Goal: Information Seeking & Learning: Check status

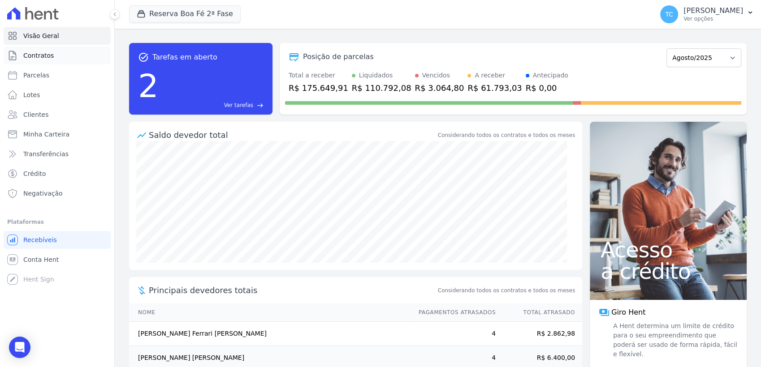
click at [30, 61] on link "Contratos" at bounding box center [57, 56] width 107 height 18
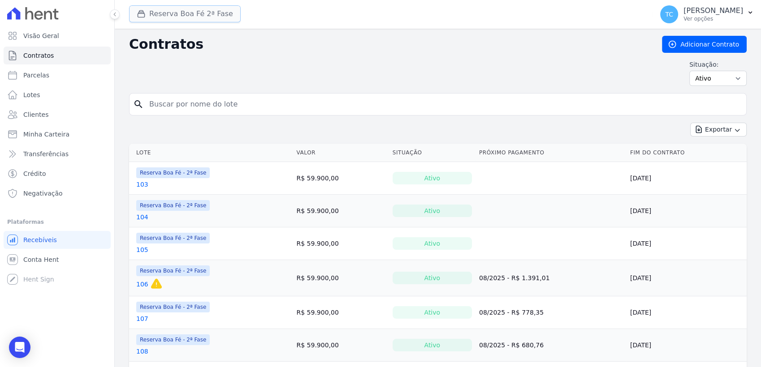
click at [197, 9] on button "Reserva Boa Fé 2ª Fase" at bounding box center [185, 13] width 112 height 17
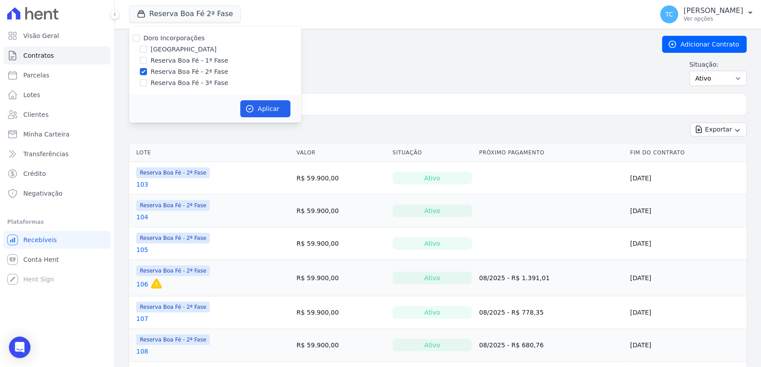
click at [172, 45] on label "[GEOGRAPHIC_DATA]" at bounding box center [184, 49] width 66 height 9
click at [147, 46] on input "[GEOGRAPHIC_DATA]" at bounding box center [143, 49] width 7 height 7
checkbox input "true"
click at [166, 77] on div "Doro Incorporações Parque das Palmeiras Reserva Boa Fé - 1ª Fase Reserva Boa Fé…" at bounding box center [215, 60] width 172 height 69
click at [165, 75] on label "Reserva Boa Fé - 2ª Fase" at bounding box center [190, 71] width 78 height 9
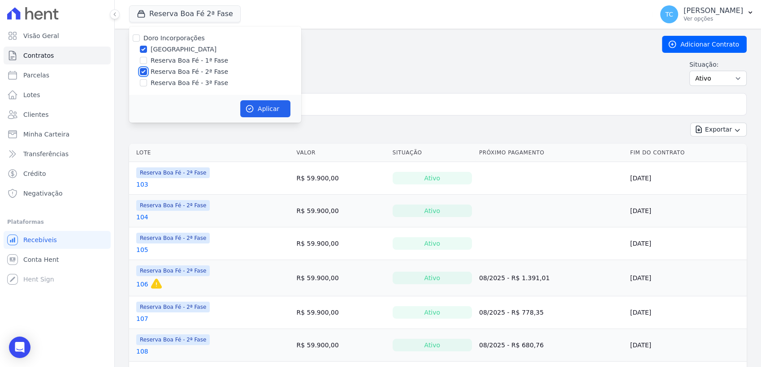
click at [147, 75] on input "Reserva Boa Fé - 2ª Fase" at bounding box center [143, 71] width 7 height 7
checkbox input "false"
click at [265, 109] on button "Aplicar" at bounding box center [265, 108] width 50 height 17
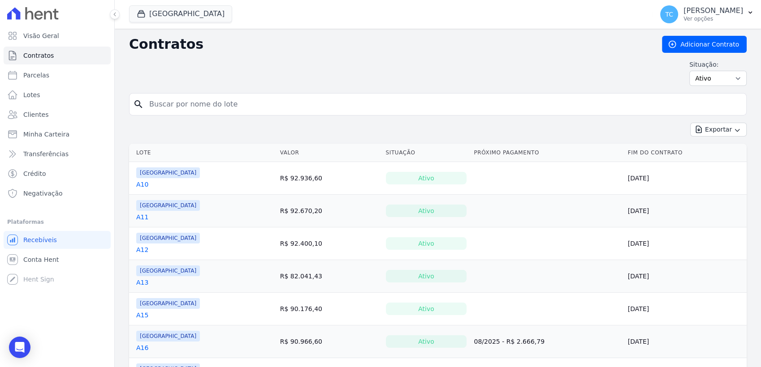
click at [267, 110] on input "search" at bounding box center [443, 104] width 599 height 18
click at [267, 102] on input "search" at bounding box center [443, 104] width 599 height 18
type input "A6"
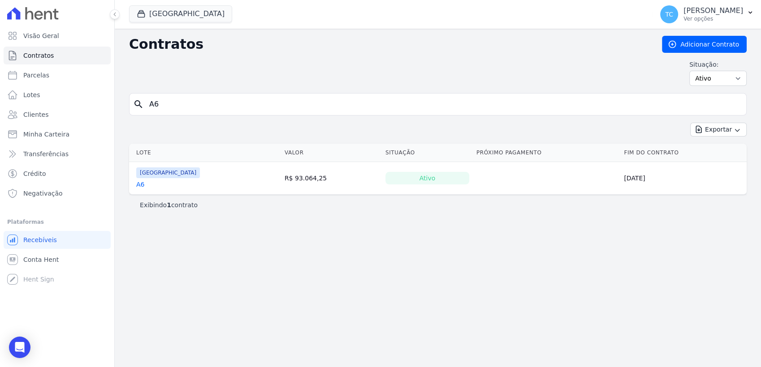
click at [140, 184] on link "A6" at bounding box center [140, 184] width 8 height 9
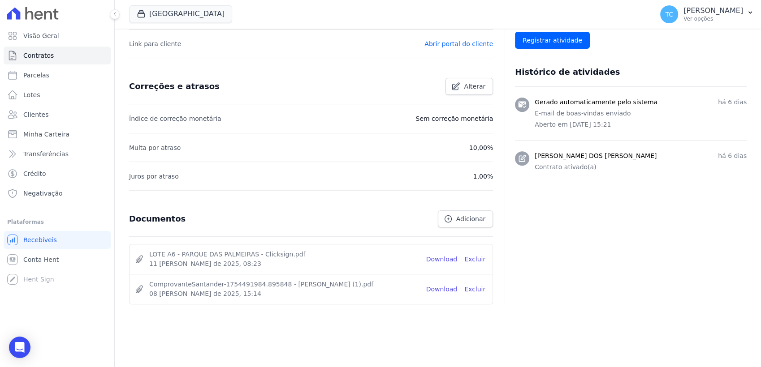
scroll to position [323, 0]
drag, startPoint x: 393, startPoint y: 138, endPoint x: 453, endPoint y: 131, distance: 60.4
click at [453, 132] on li "Multa por atraso 10,00%" at bounding box center [311, 146] width 364 height 29
drag, startPoint x: 423, startPoint y: 120, endPoint x: 486, endPoint y: 120, distance: 63.2
click at [486, 120] on p "Sem correção monetária" at bounding box center [454, 117] width 78 height 11
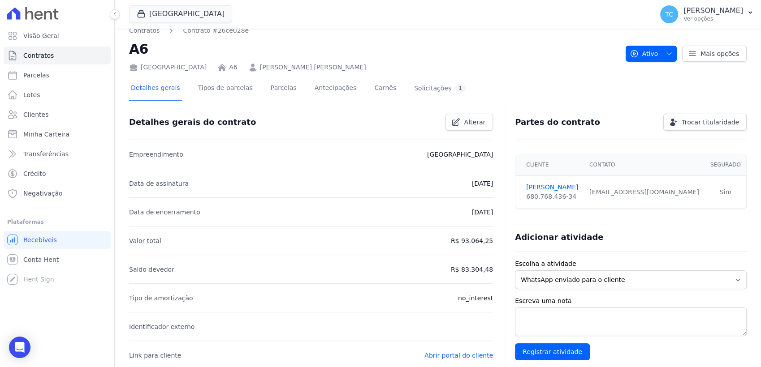
scroll to position [0, 0]
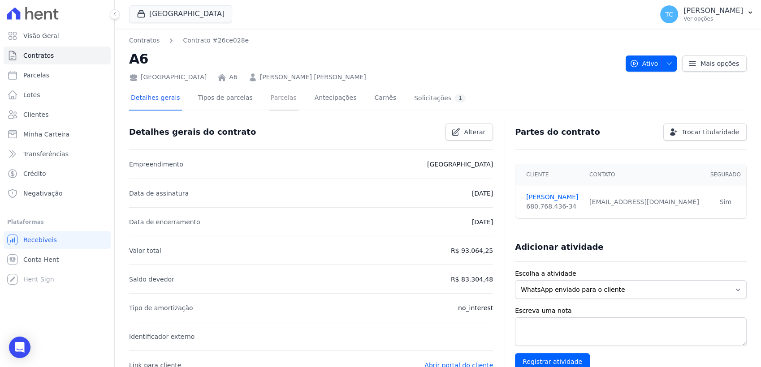
click at [269, 98] on link "Parcelas" at bounding box center [284, 99] width 30 height 24
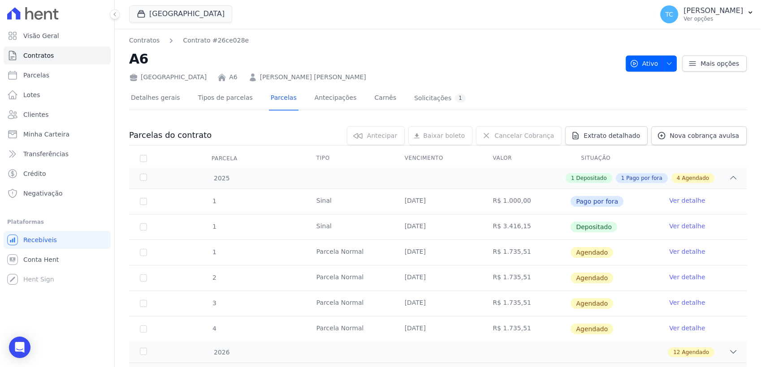
click at [230, 78] on div "Parque das Palmeiras A6 MARCELO GONÇALVES RESENDE" at bounding box center [373, 75] width 489 height 13
click at [212, 104] on link "Tipos de parcelas" at bounding box center [225, 99] width 58 height 24
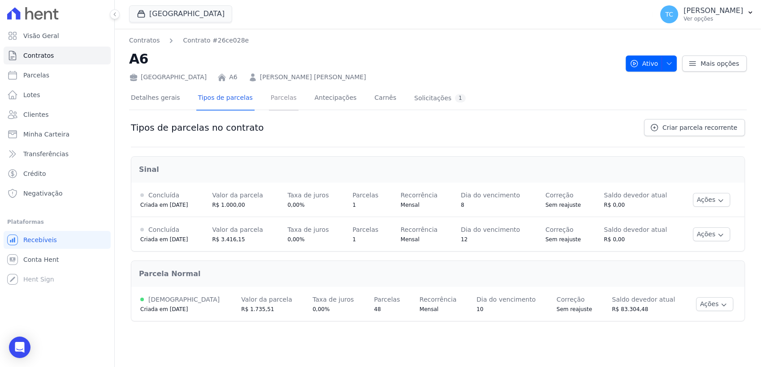
click at [269, 99] on link "Parcelas" at bounding box center [284, 99] width 30 height 24
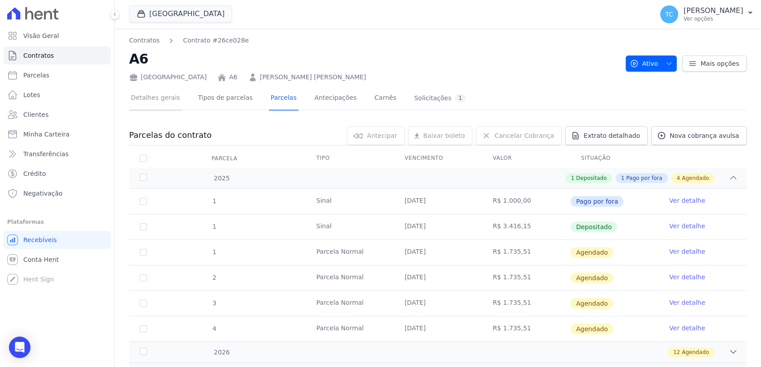
click at [159, 101] on link "Detalhes gerais" at bounding box center [155, 99] width 53 height 24
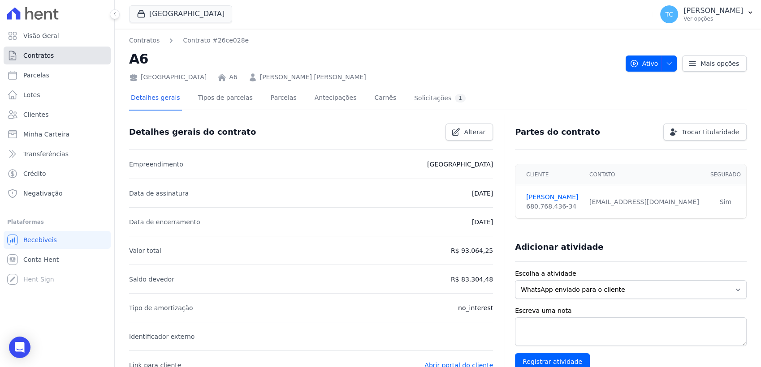
click at [59, 53] on link "Contratos" at bounding box center [57, 56] width 107 height 18
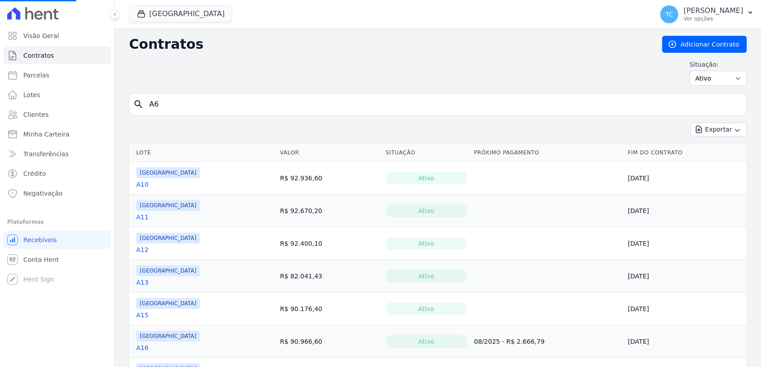
click at [220, 104] on input "A6" at bounding box center [443, 104] width 599 height 18
click at [220, 103] on input "search" at bounding box center [443, 104] width 599 height 18
type input "A15"
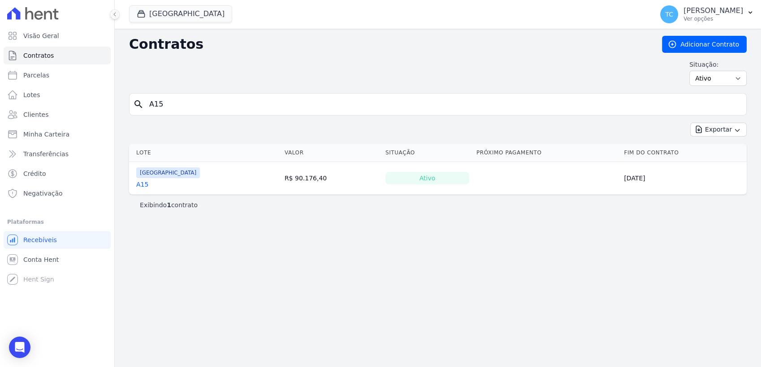
click at [140, 185] on link "A15" at bounding box center [142, 184] width 12 height 9
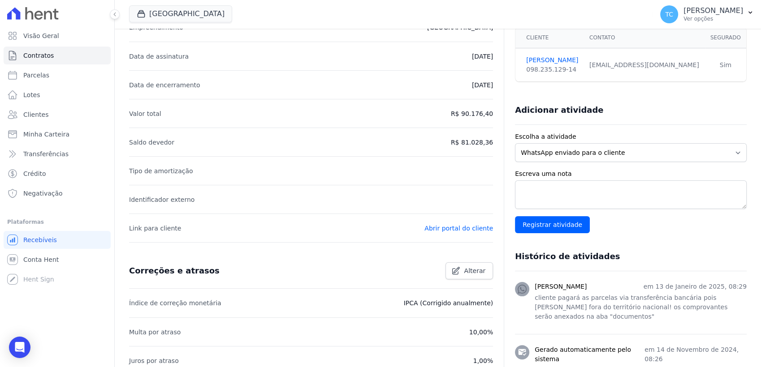
scroll to position [149, 0]
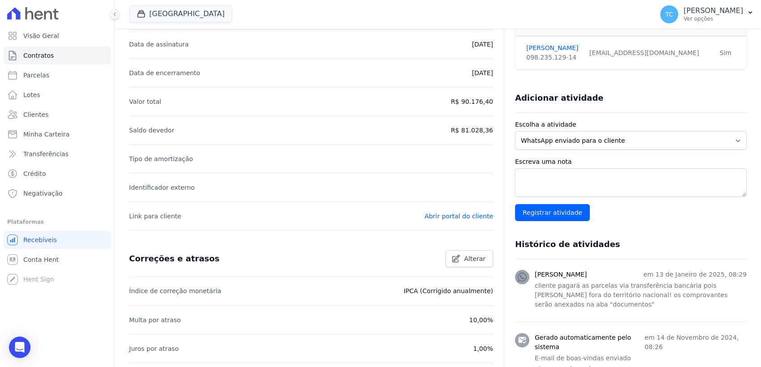
drag, startPoint x: 398, startPoint y: 290, endPoint x: 489, endPoint y: 296, distance: 91.2
click at [489, 296] on div "Detalhes gerais do contrato Alterar Empreendimento Parque Das Palmeiras Data de…" at bounding box center [437, 296] width 617 height 656
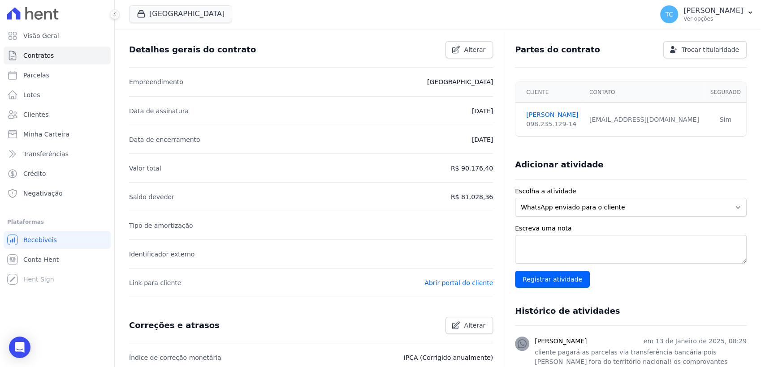
scroll to position [0, 0]
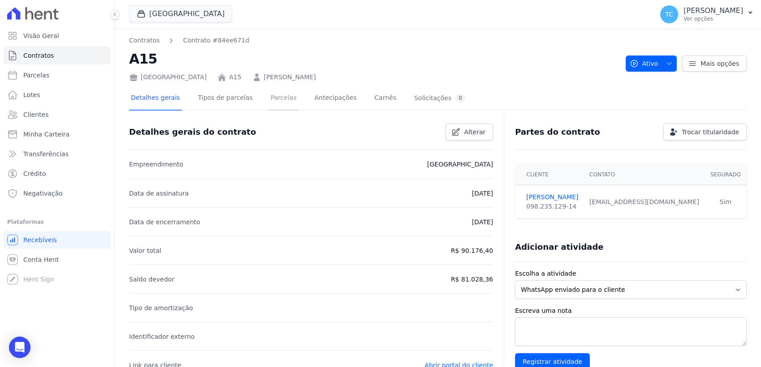
click at [275, 101] on link "Parcelas" at bounding box center [284, 99] width 30 height 24
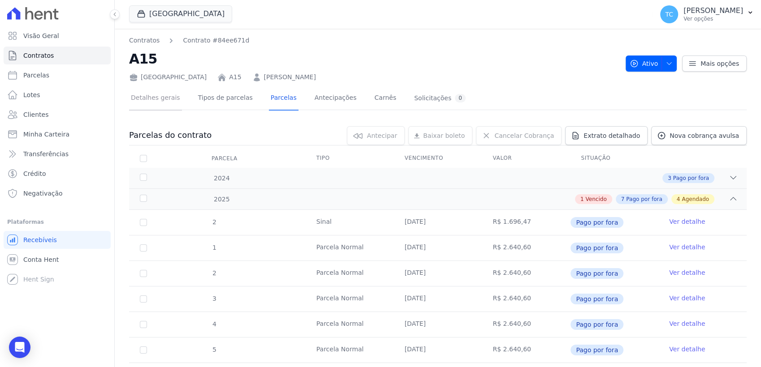
click at [156, 97] on link "Detalhes gerais" at bounding box center [155, 99] width 53 height 24
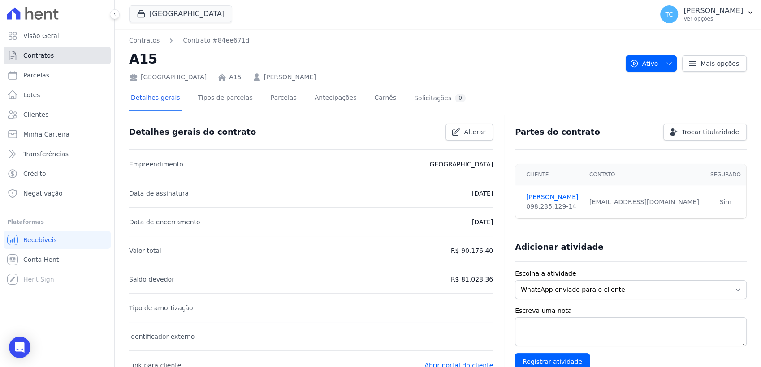
click at [50, 52] on span "Contratos" at bounding box center [38, 55] width 30 height 9
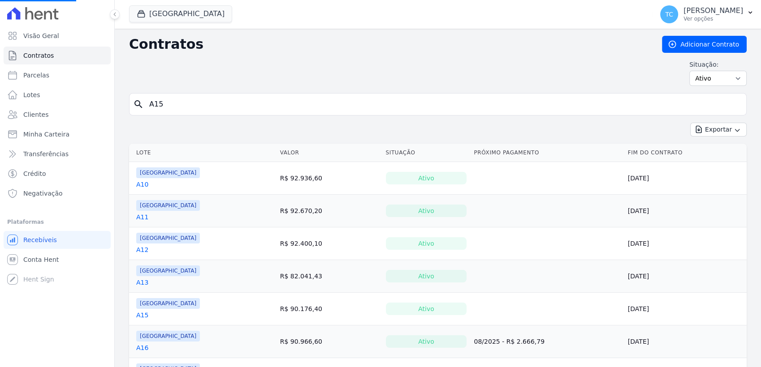
click at [196, 101] on input "A15" at bounding box center [443, 104] width 599 height 18
click at [196, 101] on input "search" at bounding box center [443, 104] width 599 height 18
type input "A2"
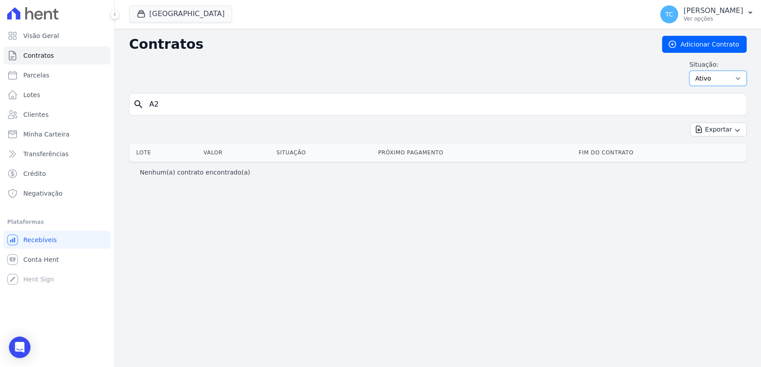
click at [716, 81] on select "Ativo Todos Pausado Distratado Rascunho Expirado Encerrado" at bounding box center [717, 78] width 57 height 15
select select "all"
click at [693, 71] on select "Ativo Todos Pausado Distratado Rascunho Expirado Encerrado" at bounding box center [717, 78] width 57 height 15
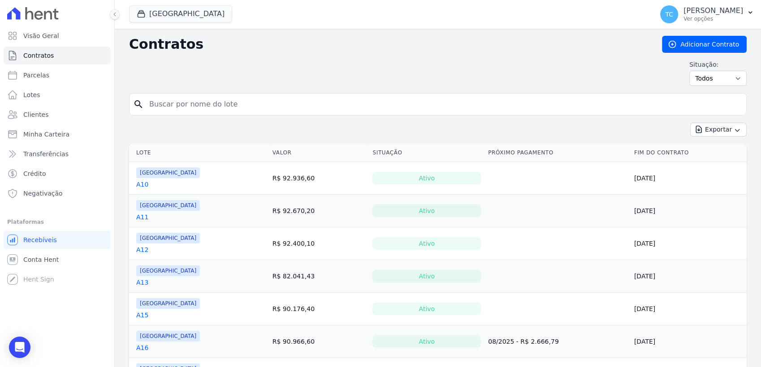
click at [160, 109] on input "search" at bounding box center [443, 104] width 599 height 18
click at [322, 99] on input "A" at bounding box center [443, 104] width 599 height 18
click at [312, 108] on input "A" at bounding box center [443, 104] width 599 height 18
type input "A2"
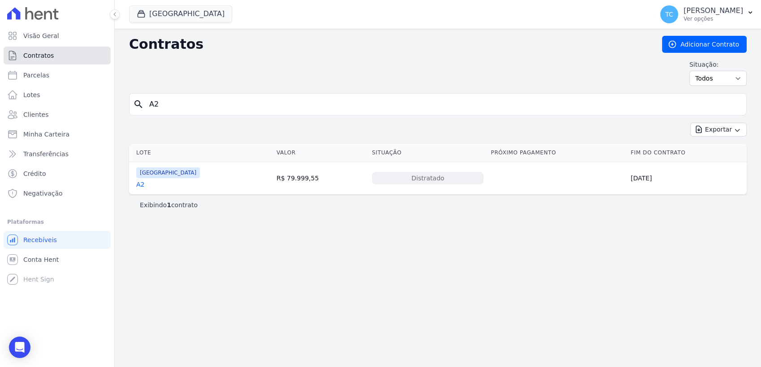
click at [31, 52] on span "Contratos" at bounding box center [38, 55] width 30 height 9
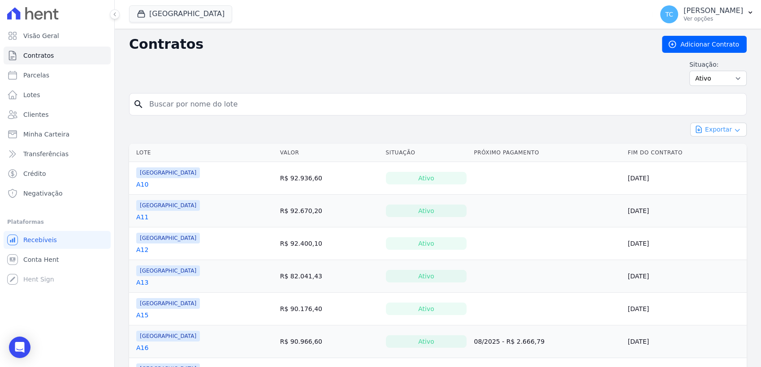
click at [706, 133] on button "Exportar" at bounding box center [718, 130] width 56 height 14
click at [709, 164] on span "Exportar CSV" at bounding box center [717, 166] width 47 height 9
click at [452, 77] on div "Situação: Ativo Todos Pausado Distratado Rascunho Expirado Encerrado" at bounding box center [437, 73] width 617 height 26
click at [42, 79] on span "Parcelas" at bounding box center [36, 75] width 26 height 9
select select
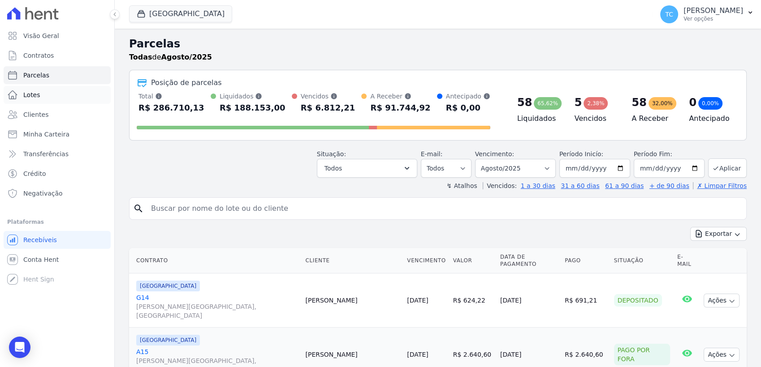
click at [35, 99] on span "Lotes" at bounding box center [31, 95] width 17 height 9
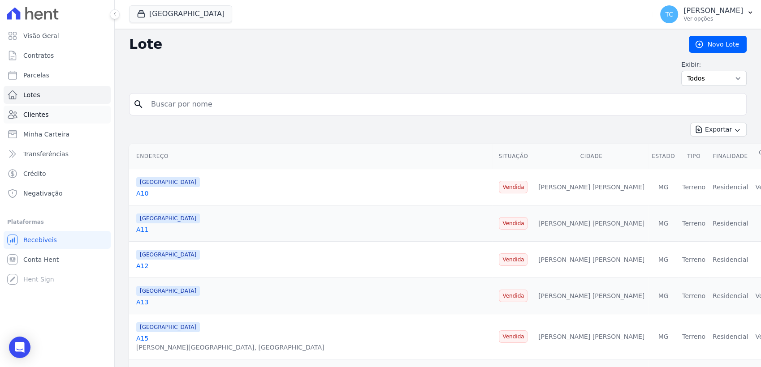
click at [35, 111] on span "Clientes" at bounding box center [35, 114] width 25 height 9
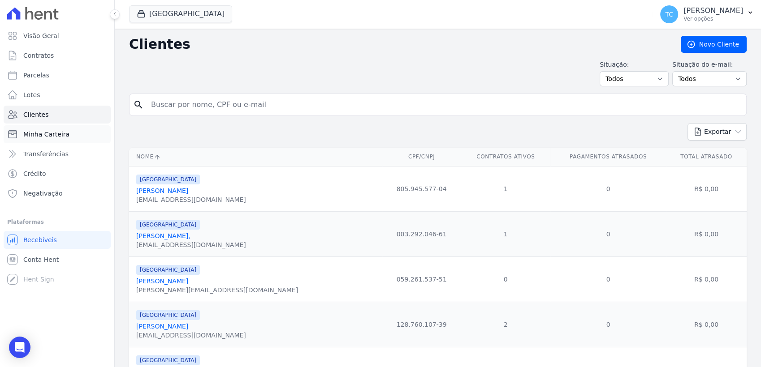
click at [46, 136] on span "Minha Carteira" at bounding box center [46, 134] width 46 height 9
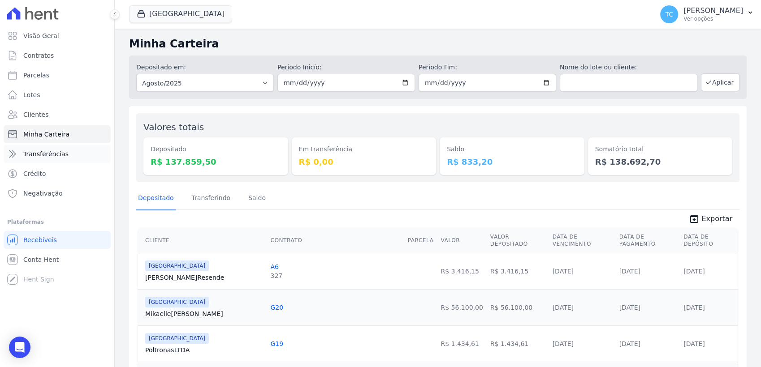
click at [45, 152] on span "Transferências" at bounding box center [45, 154] width 45 height 9
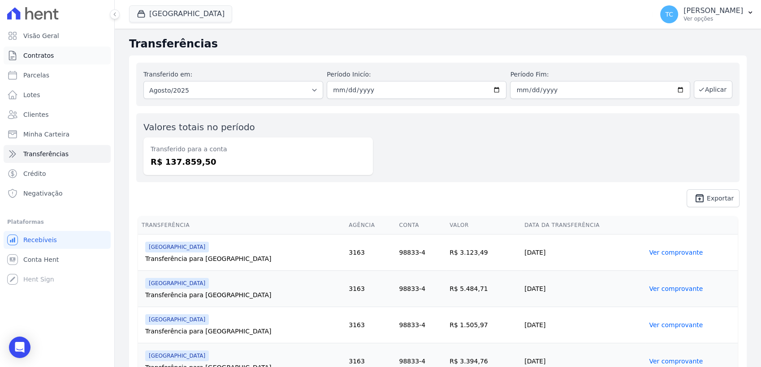
click at [32, 52] on span "Contratos" at bounding box center [38, 55] width 30 height 9
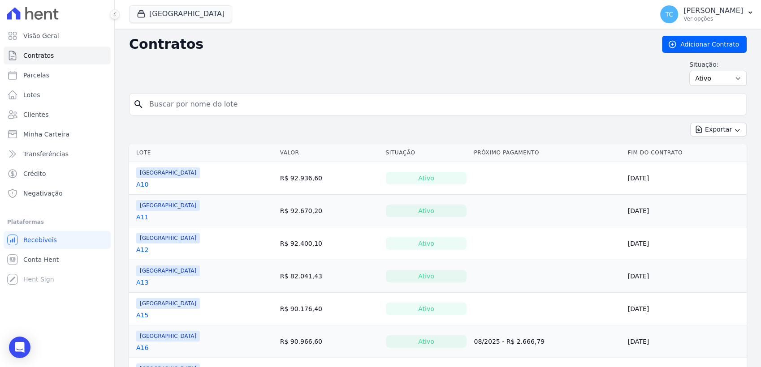
click at [51, 45] on ul "Visão Geral Contratos [GEOGRAPHIC_DATA] Lotes Clientes Minha Carteira Transferê…" at bounding box center [57, 115] width 107 height 176
click at [50, 42] on link "Visão Geral" at bounding box center [57, 36] width 107 height 18
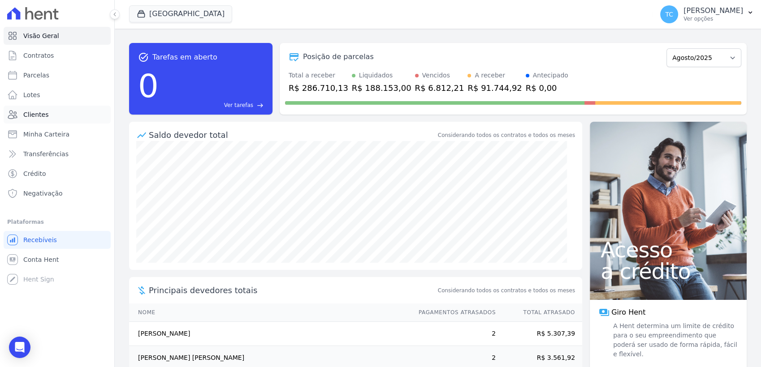
click at [39, 114] on span "Clientes" at bounding box center [35, 114] width 25 height 9
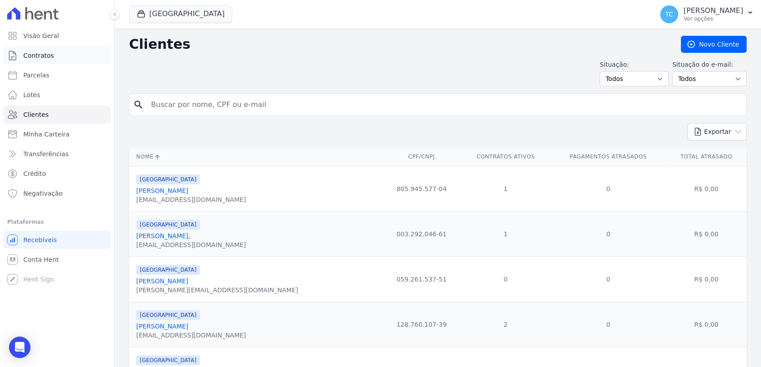
click at [46, 64] on link "Contratos" at bounding box center [57, 56] width 107 height 18
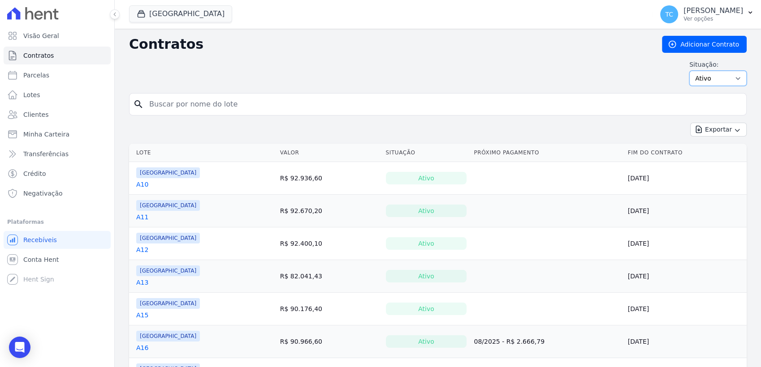
click at [713, 84] on select "Ativo Todos Pausado Distratado Rascunho Expirado Encerrado" at bounding box center [717, 78] width 57 height 15
click at [612, 85] on div "Situação: Ativo Todos Pausado Distratado Rascunho Expirado Encerrado" at bounding box center [437, 73] width 617 height 26
click at [717, 77] on select "Ativo Todos Pausado Distratado Rascunho Expirado Encerrado" at bounding box center [717, 78] width 57 height 15
click at [574, 69] on div "Situação: Ativo Todos Pausado Distratado Rascunho Expirado Encerrado" at bounding box center [437, 73] width 617 height 26
click at [382, 63] on div "Situação: Ativo Todos Pausado Distratado Rascunho Expirado Encerrado" at bounding box center [437, 73] width 617 height 26
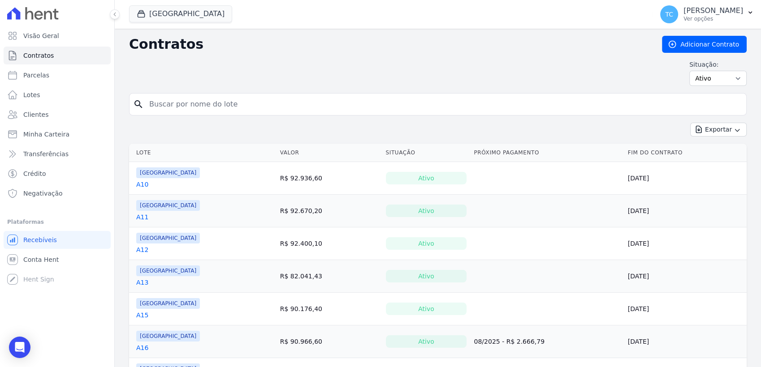
click at [487, 55] on div "Contratos Adicionar Contrato Situação: Ativo Todos Pausado Distratado Rascunho …" at bounding box center [437, 64] width 617 height 57
